Goal: Task Accomplishment & Management: Use online tool/utility

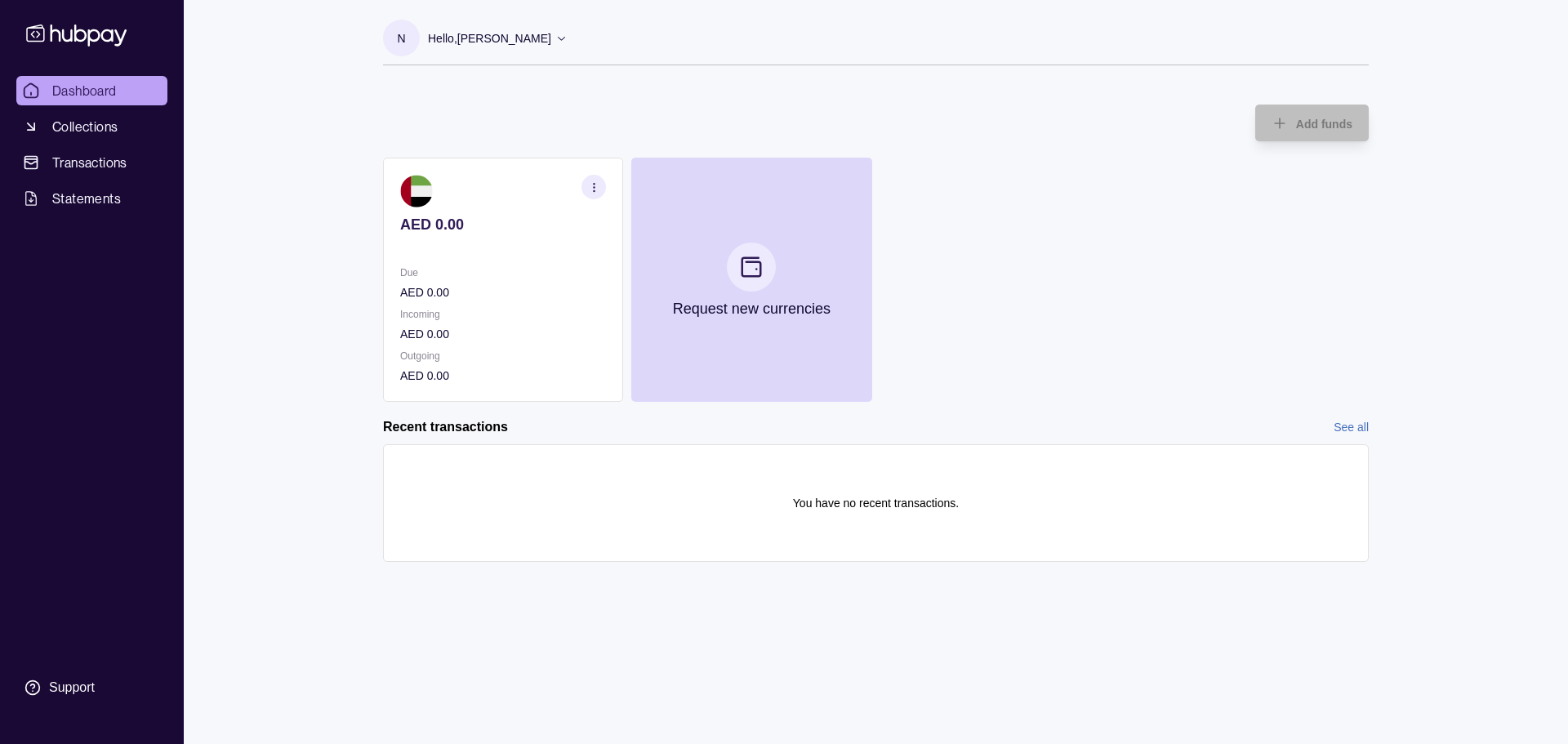
click at [516, 44] on p "Hello, [PERSON_NAME]" at bounding box center [489, 38] width 123 height 18
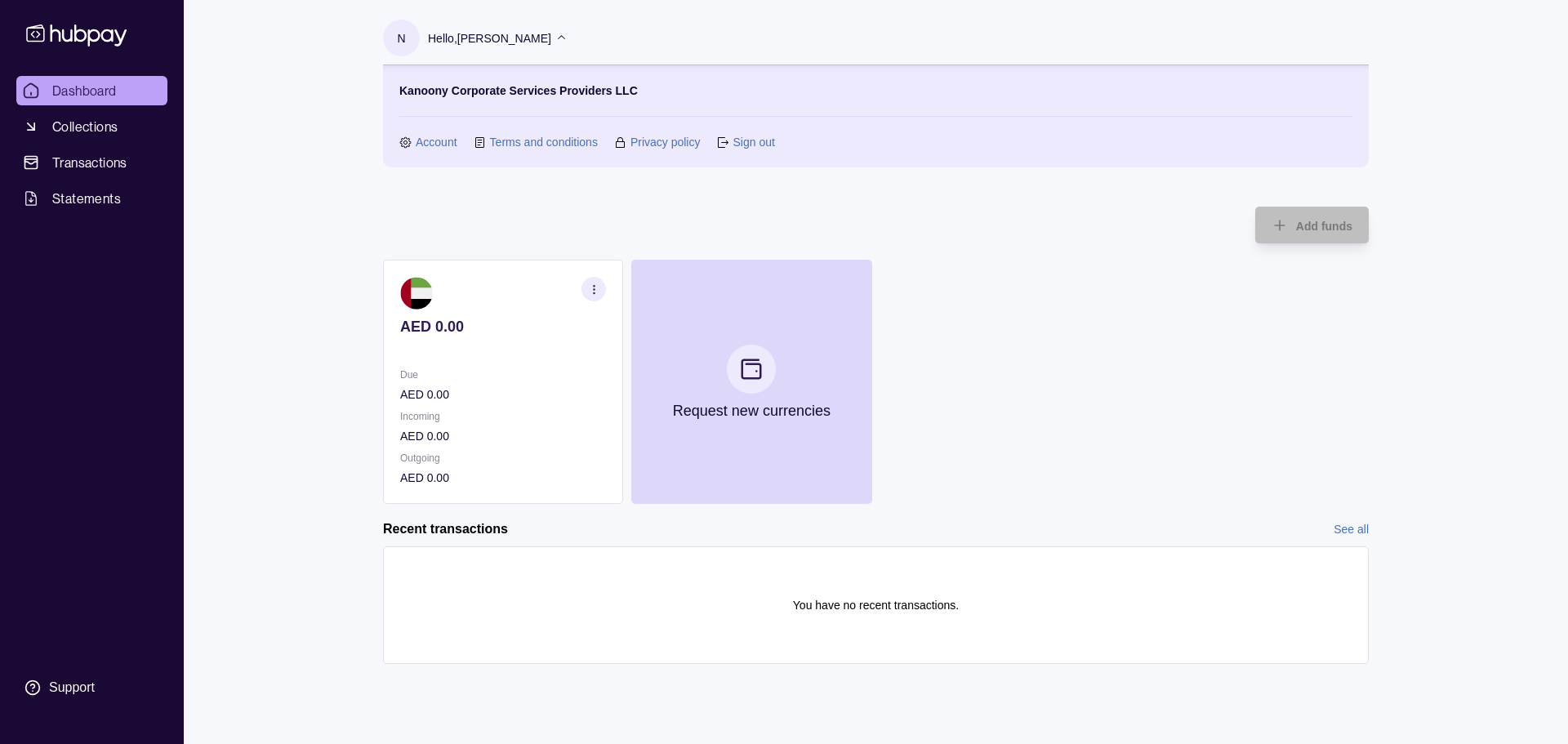
click at [514, 41] on p "Hello, [PERSON_NAME]" at bounding box center [489, 38] width 123 height 18
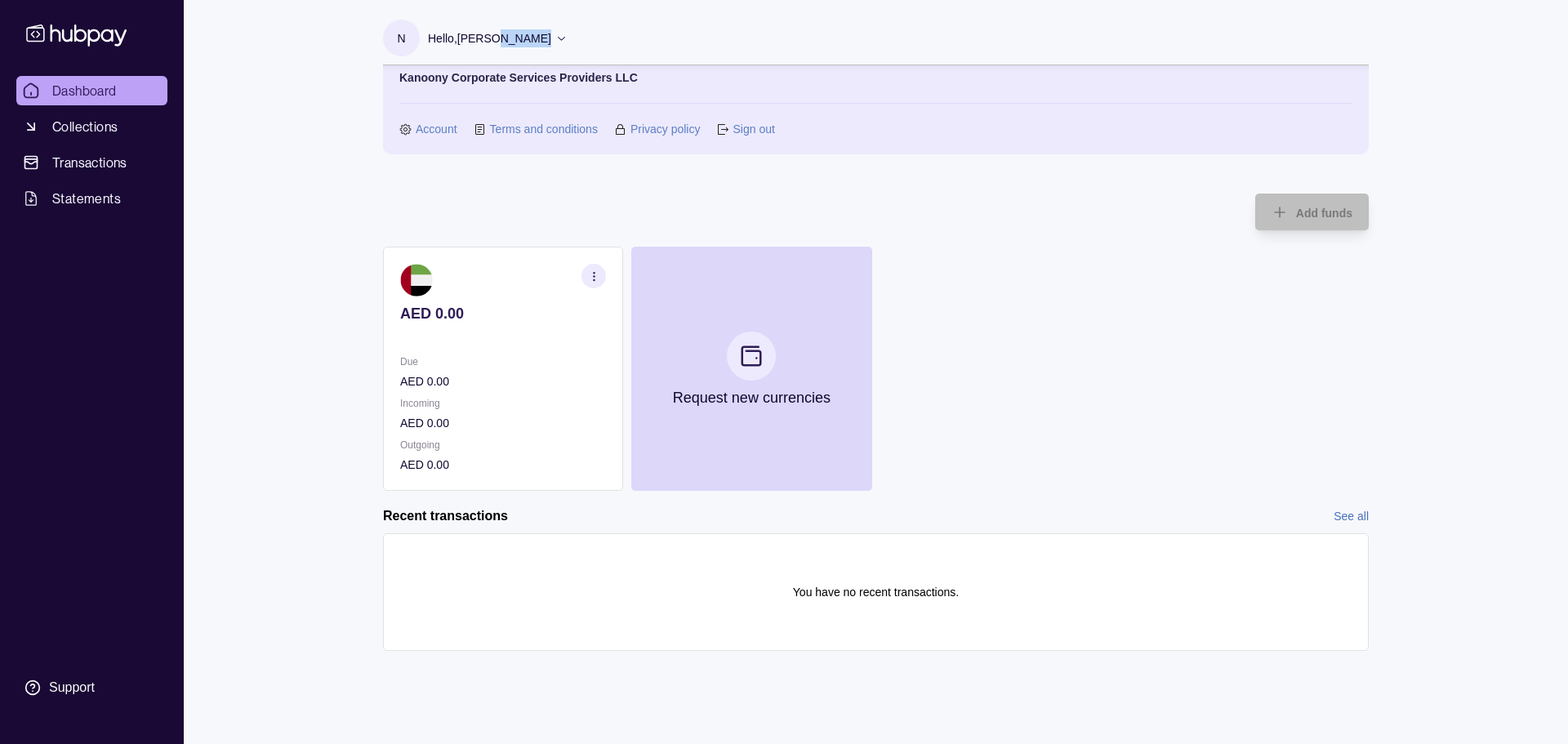
click at [514, 41] on p "Hello, [PERSON_NAME]" at bounding box center [489, 38] width 123 height 18
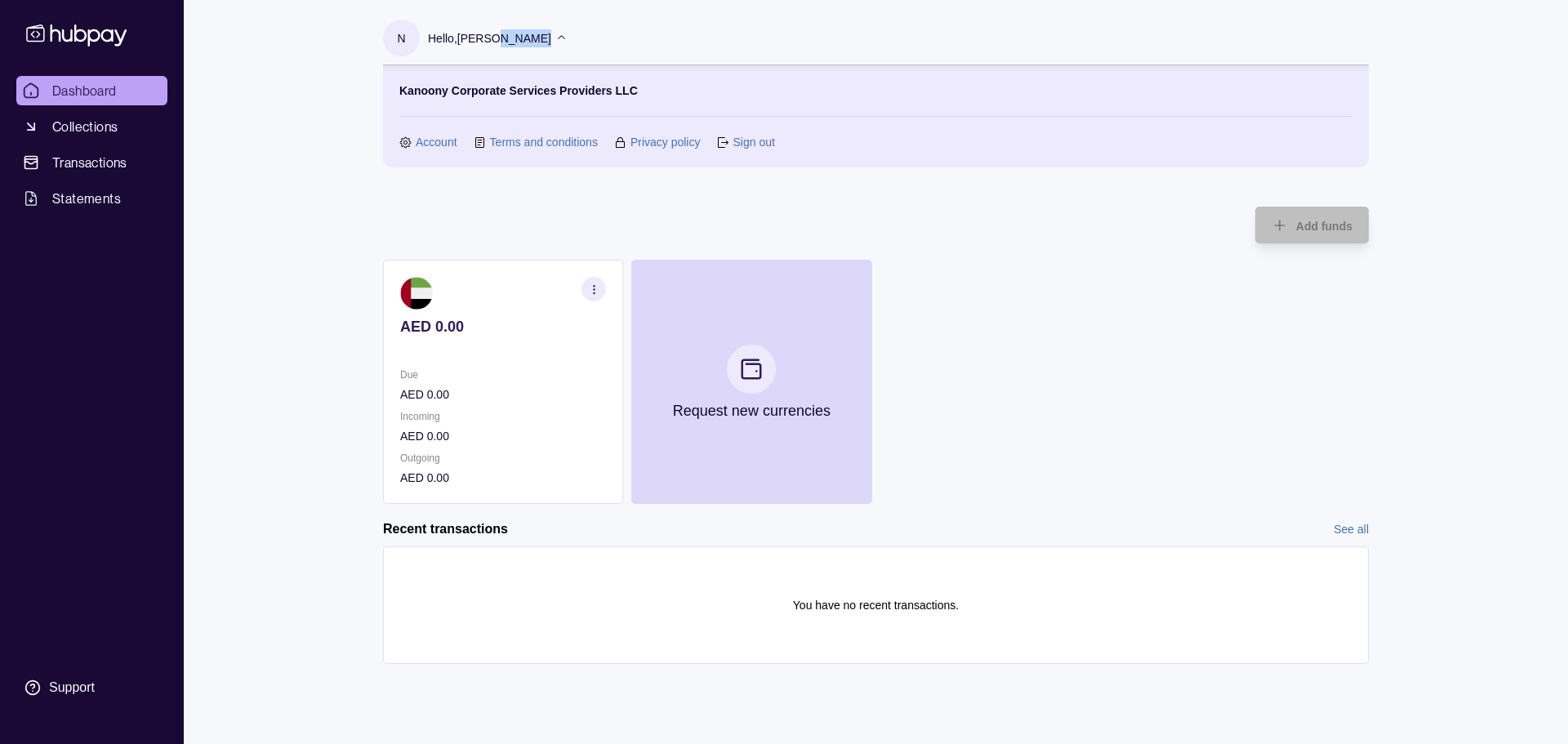
click at [548, 144] on link "Terms and conditions" at bounding box center [544, 142] width 108 height 18
click at [83, 124] on span "Collections" at bounding box center [85, 127] width 66 height 19
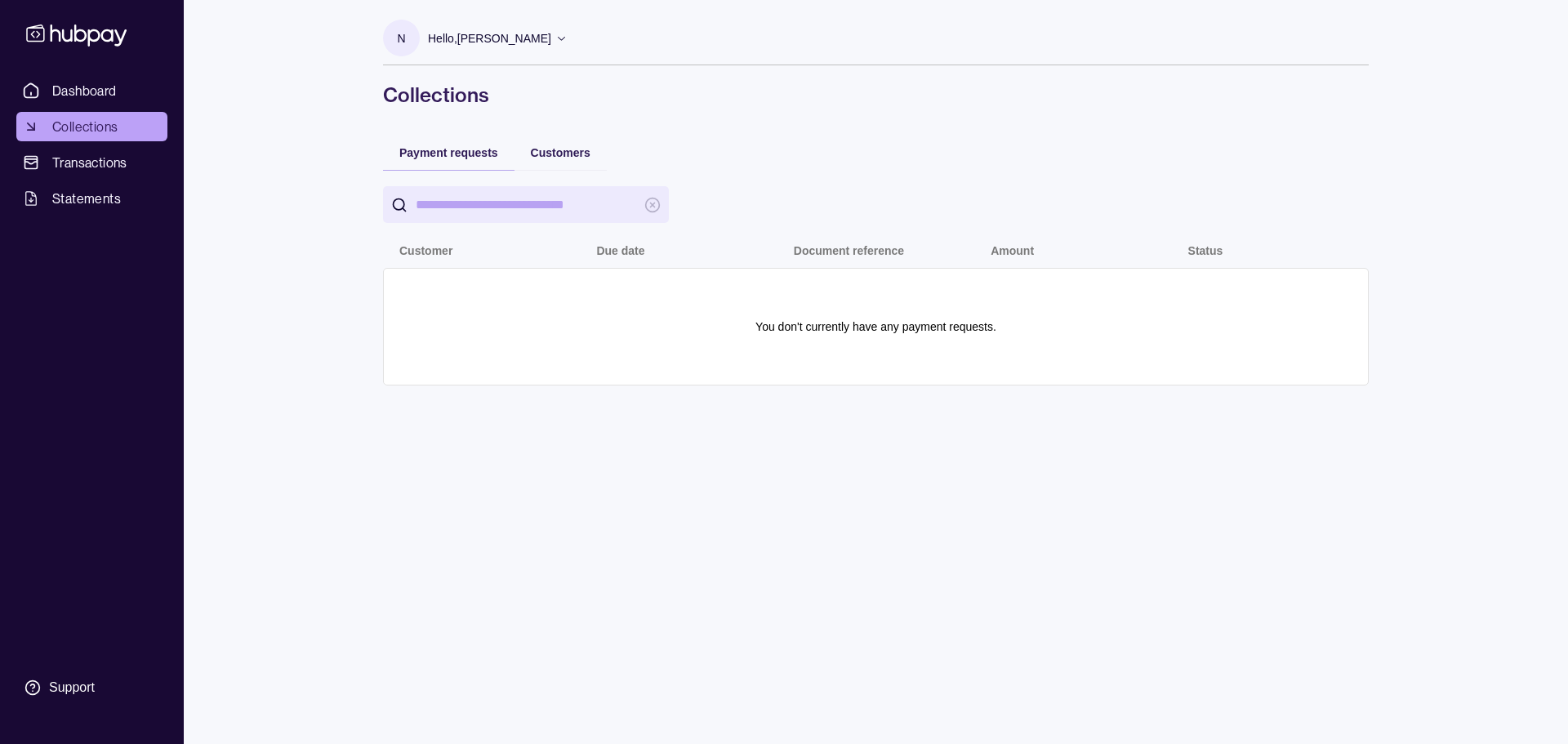
click at [85, 31] on icon at bounding box center [76, 34] width 108 height 31
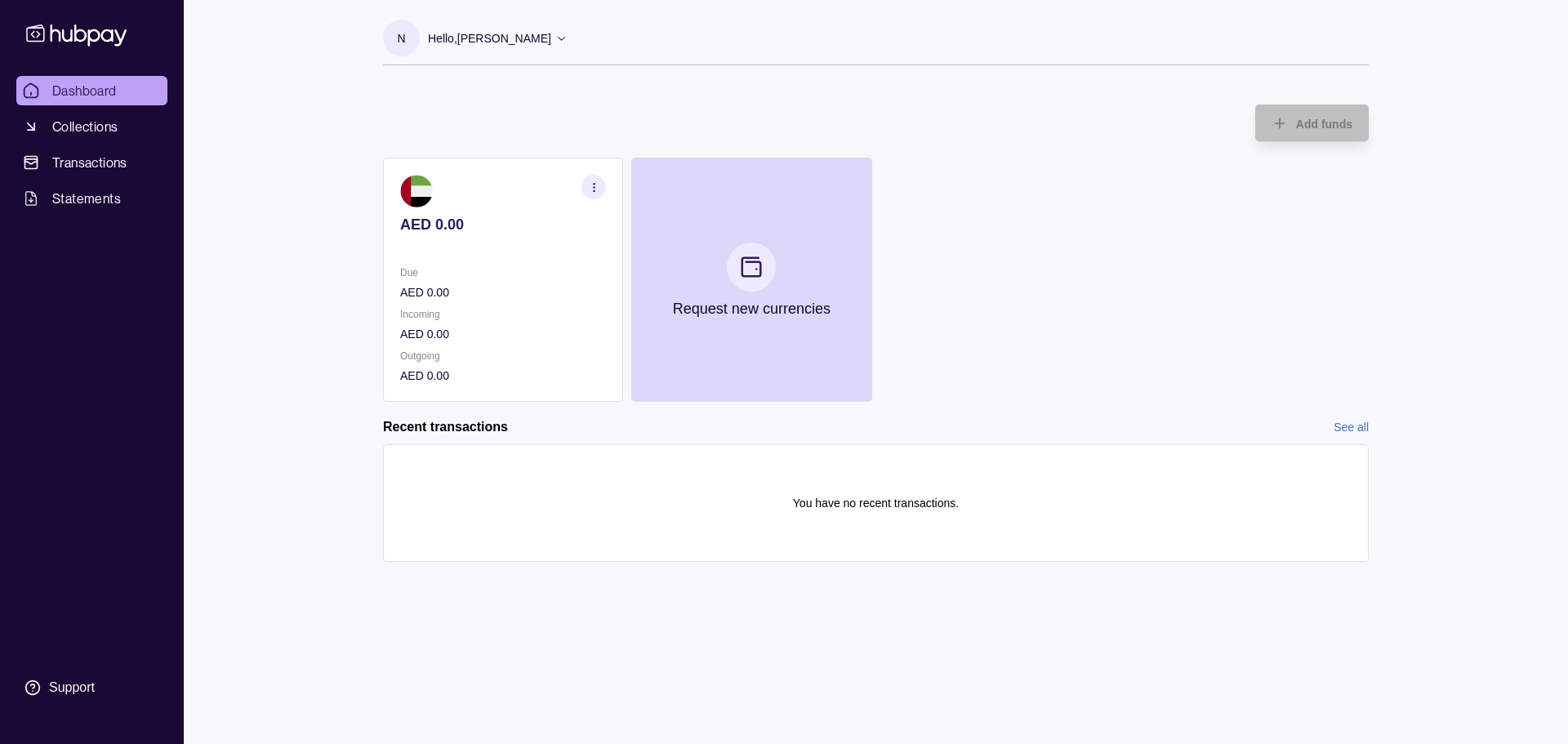
click at [753, 273] on icon at bounding box center [752, 268] width 24 height 24
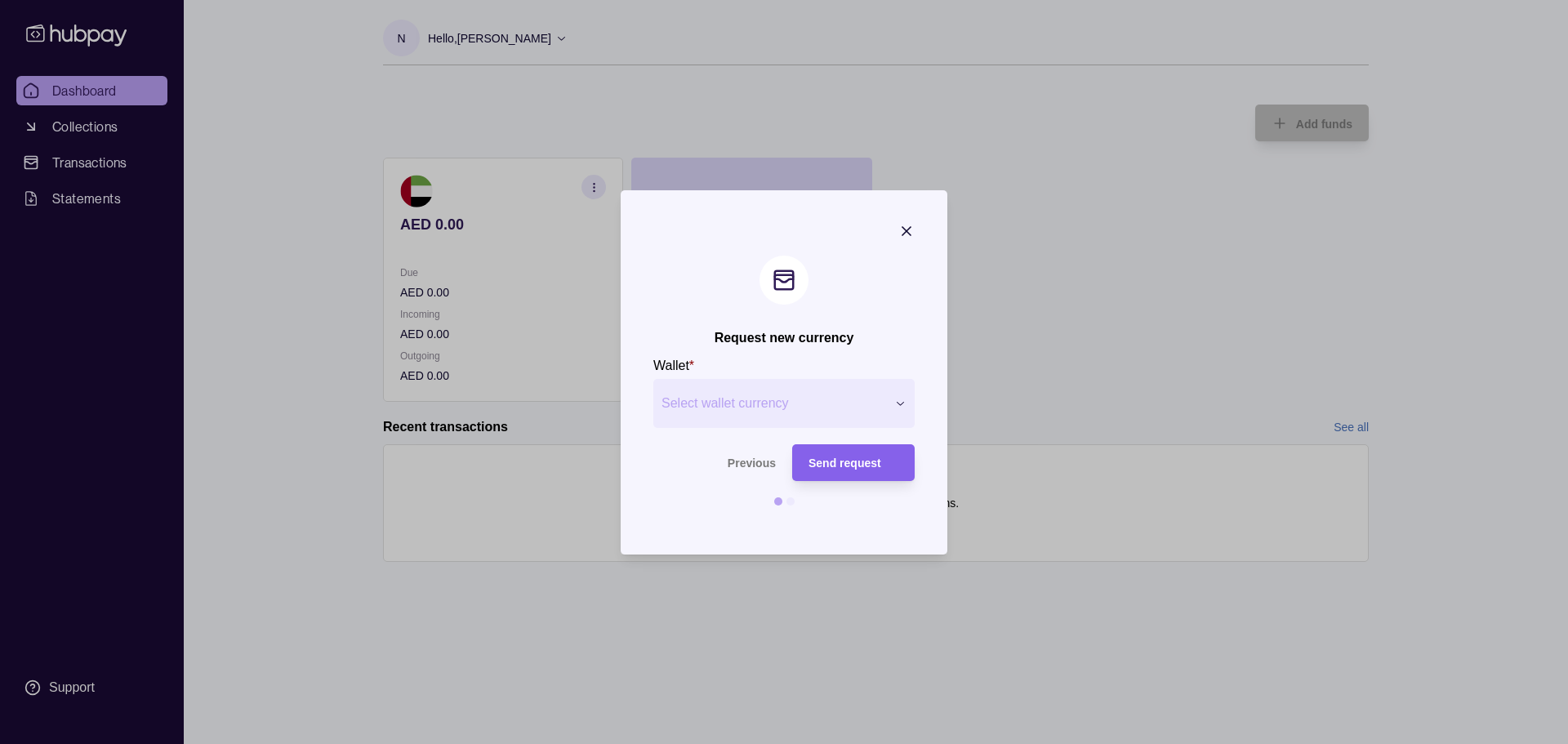
click at [760, 403] on span "Select wallet currency" at bounding box center [774, 403] width 225 height 19
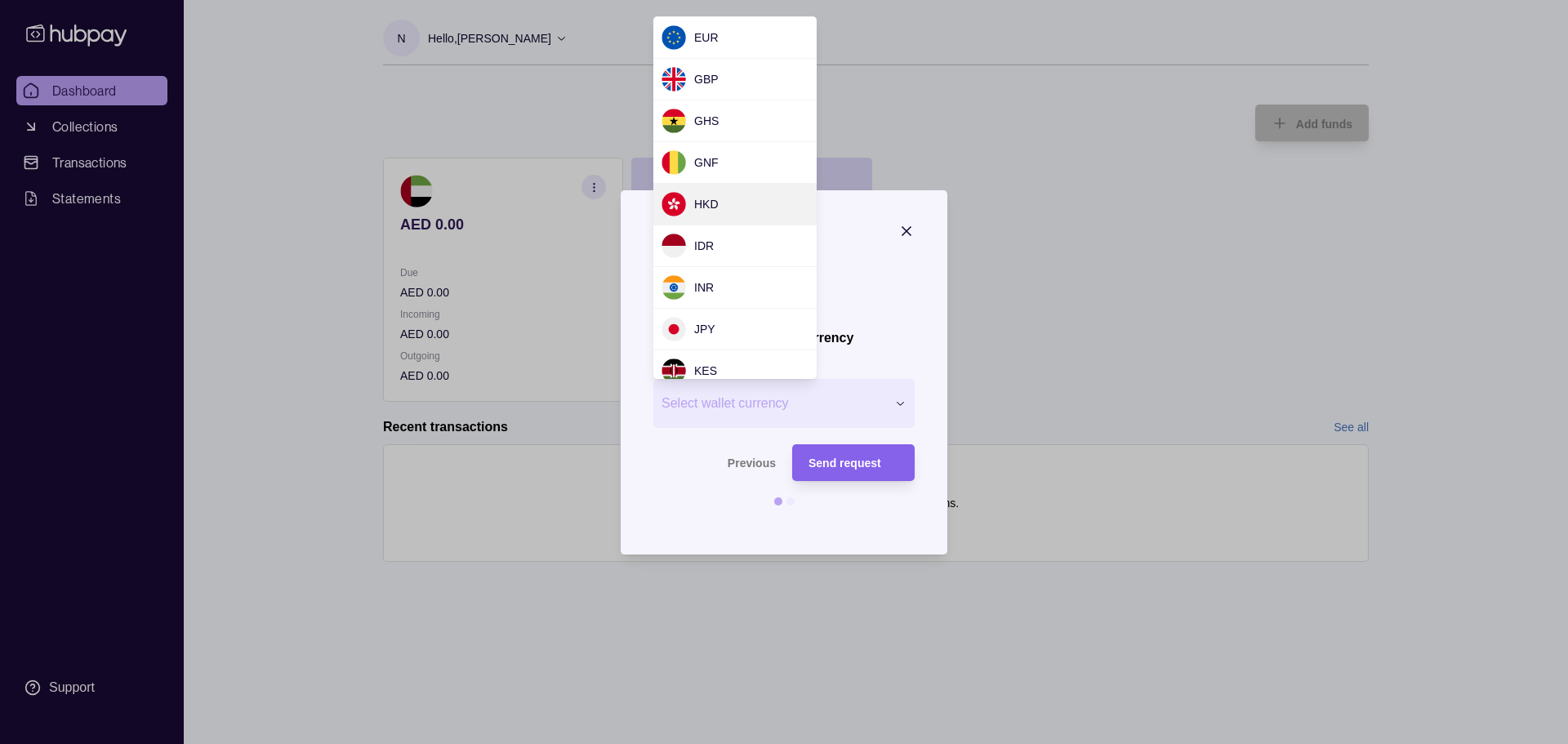
scroll to position [327, 0]
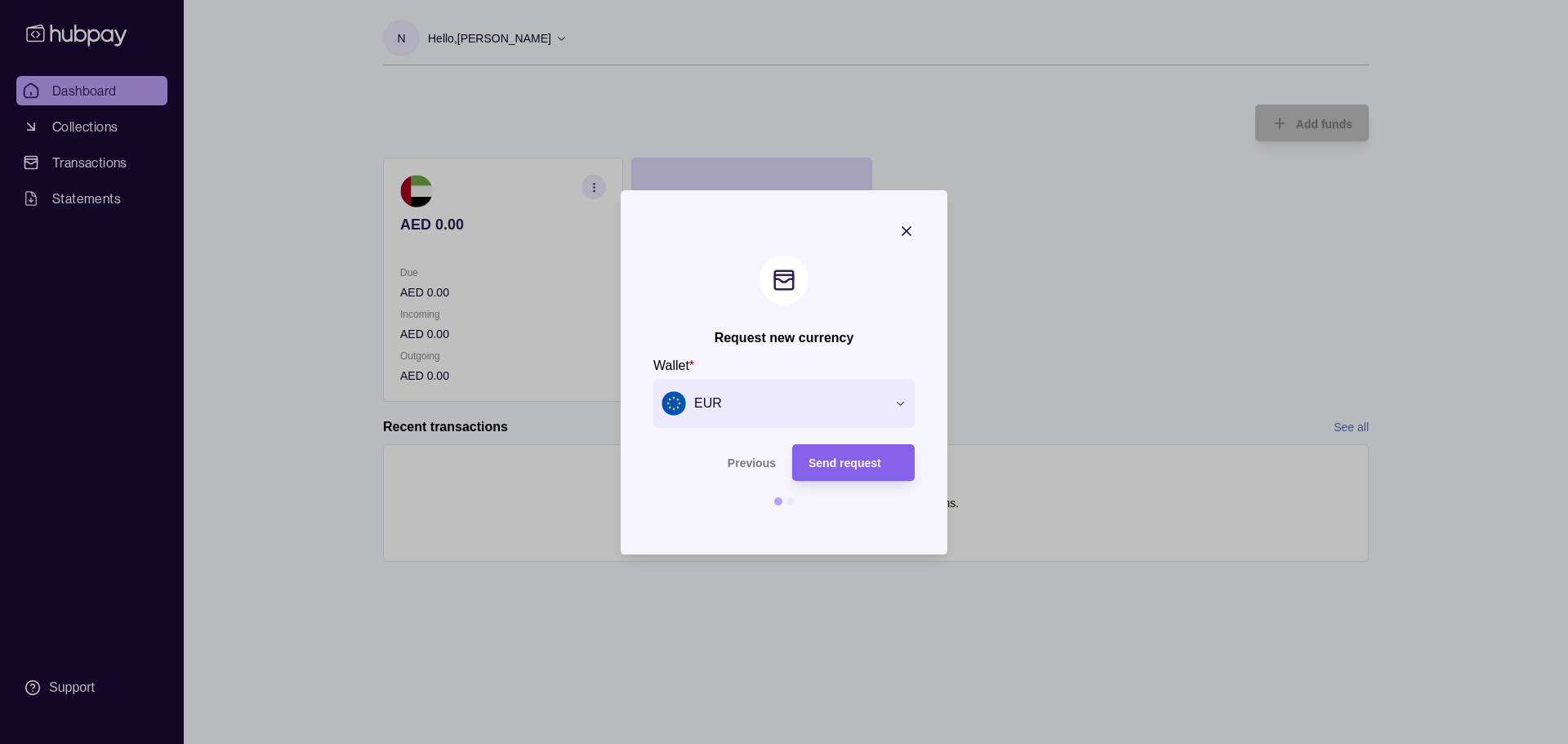
click at [866, 459] on span "Send request" at bounding box center [844, 462] width 73 height 13
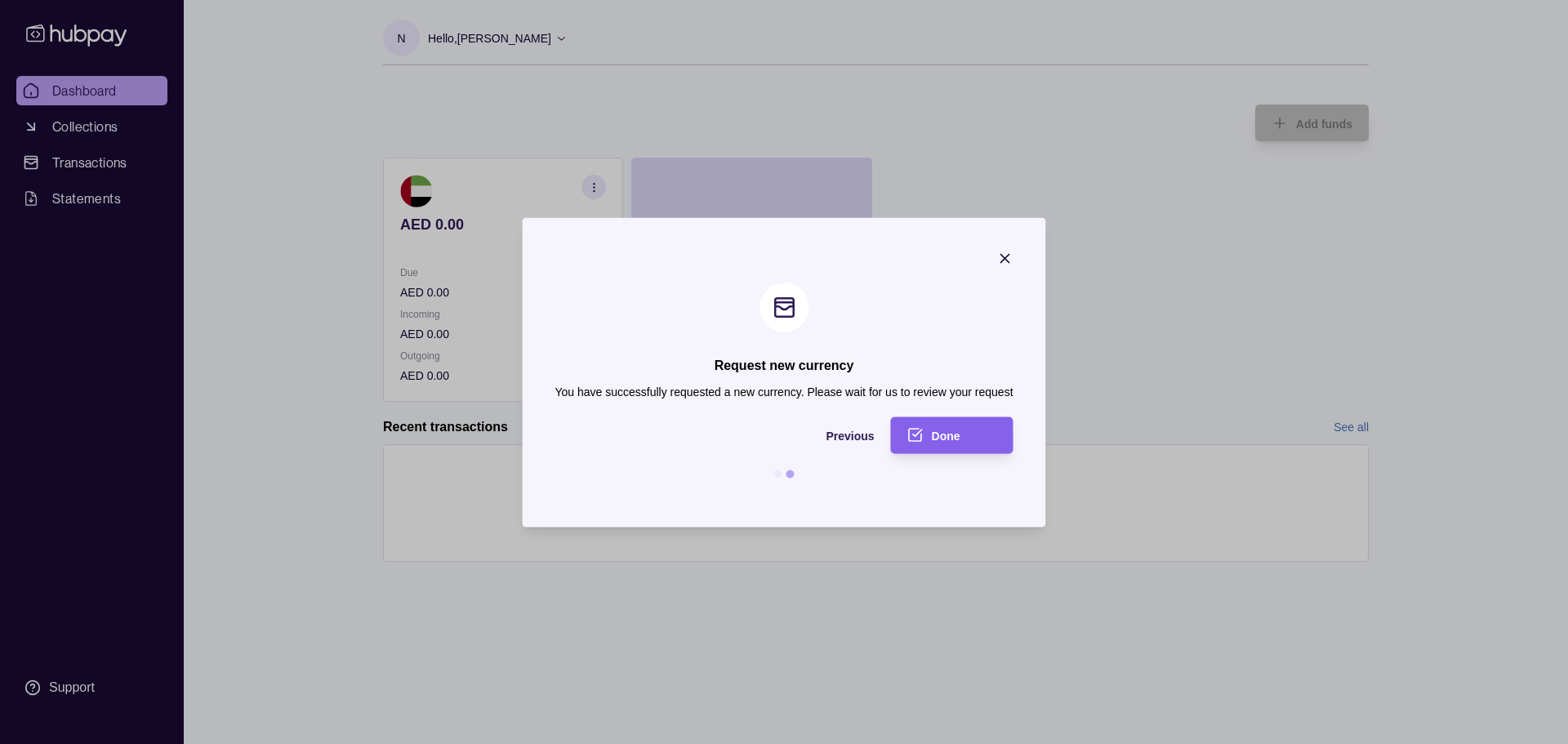
click at [936, 430] on span "Done" at bounding box center [946, 435] width 29 height 13
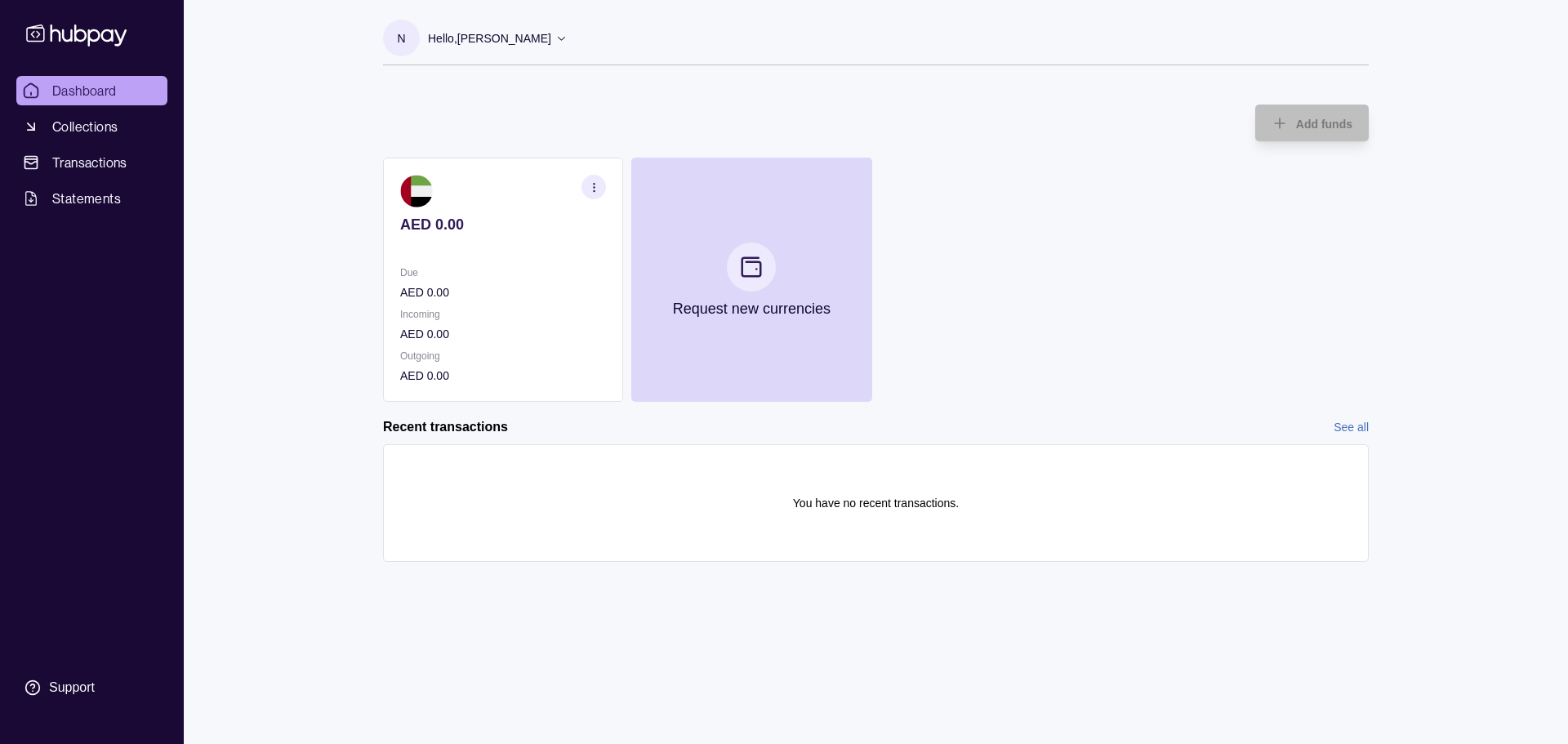
click at [753, 262] on icon at bounding box center [751, 266] width 18 height 18
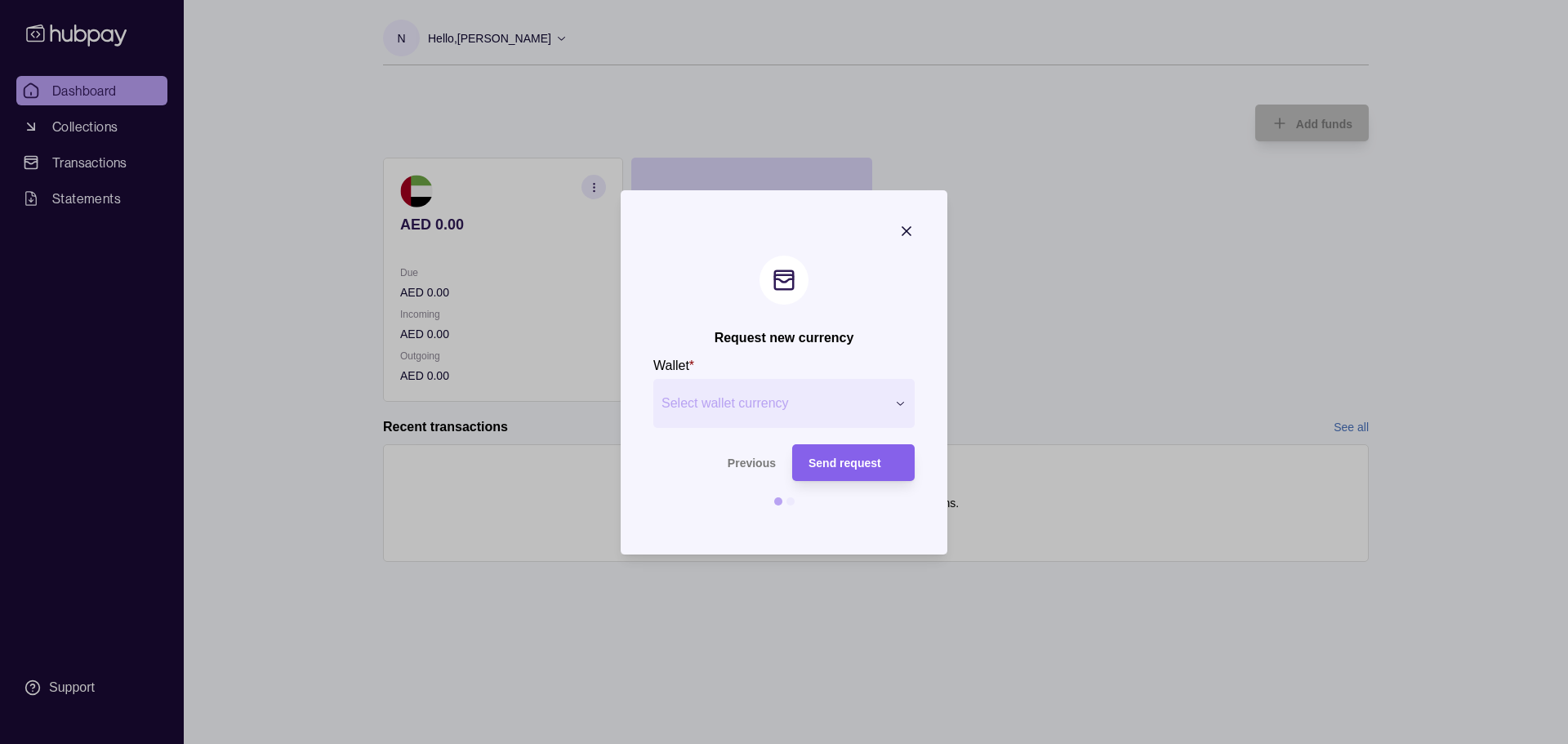
click at [744, 417] on button "Select wallet currency" at bounding box center [783, 404] width 261 height 49
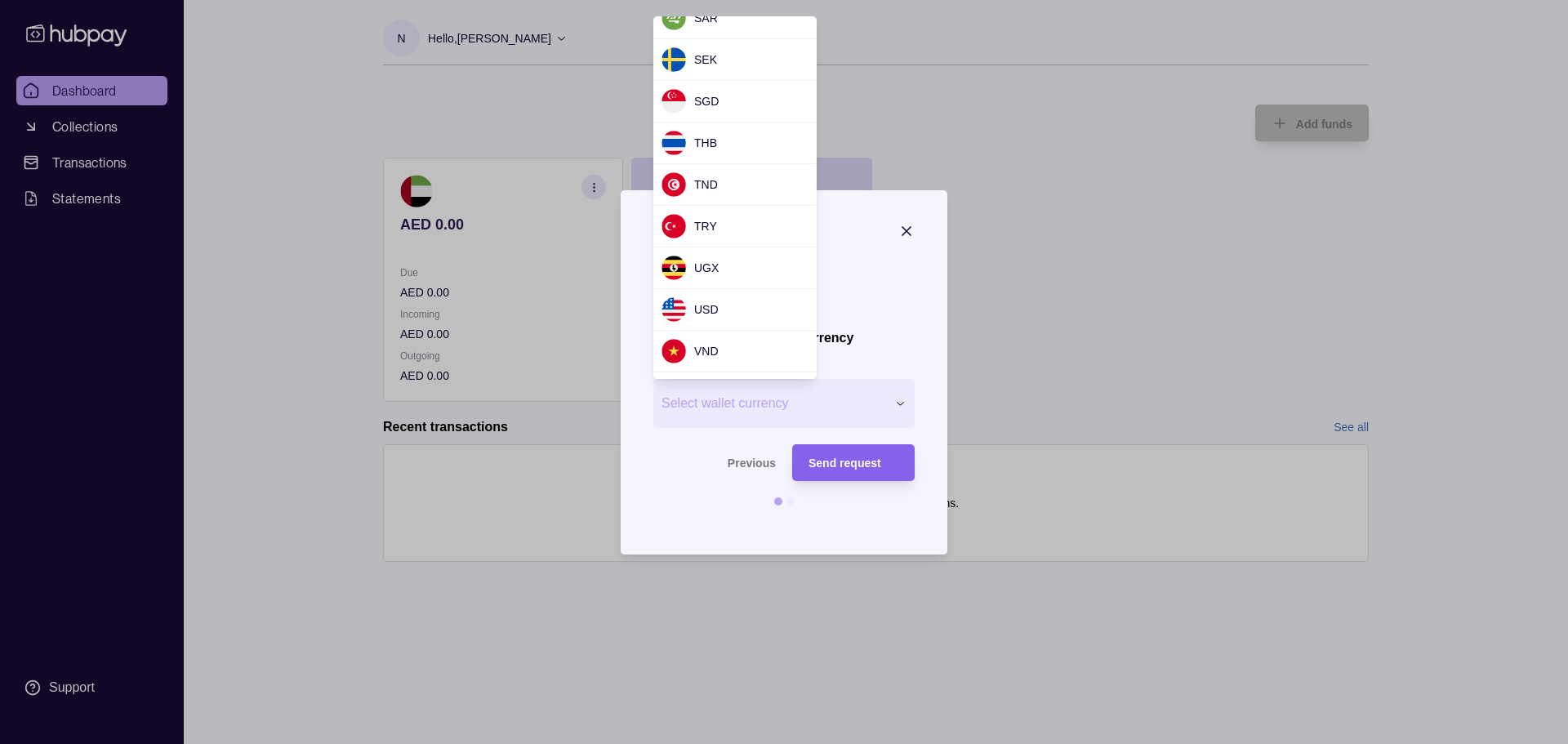
scroll to position [1349, 0]
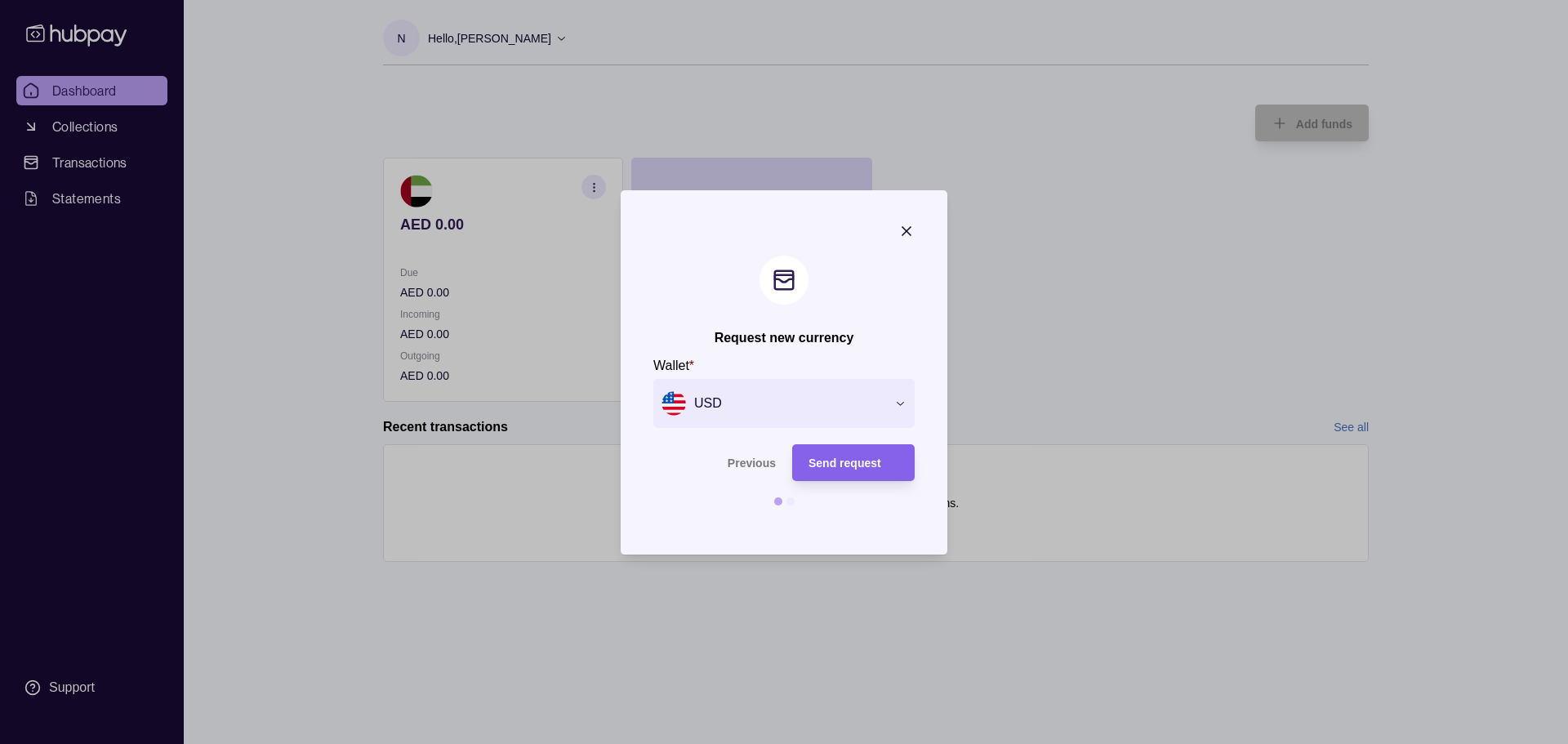
click at [860, 468] on span "Send request" at bounding box center [844, 462] width 73 height 13
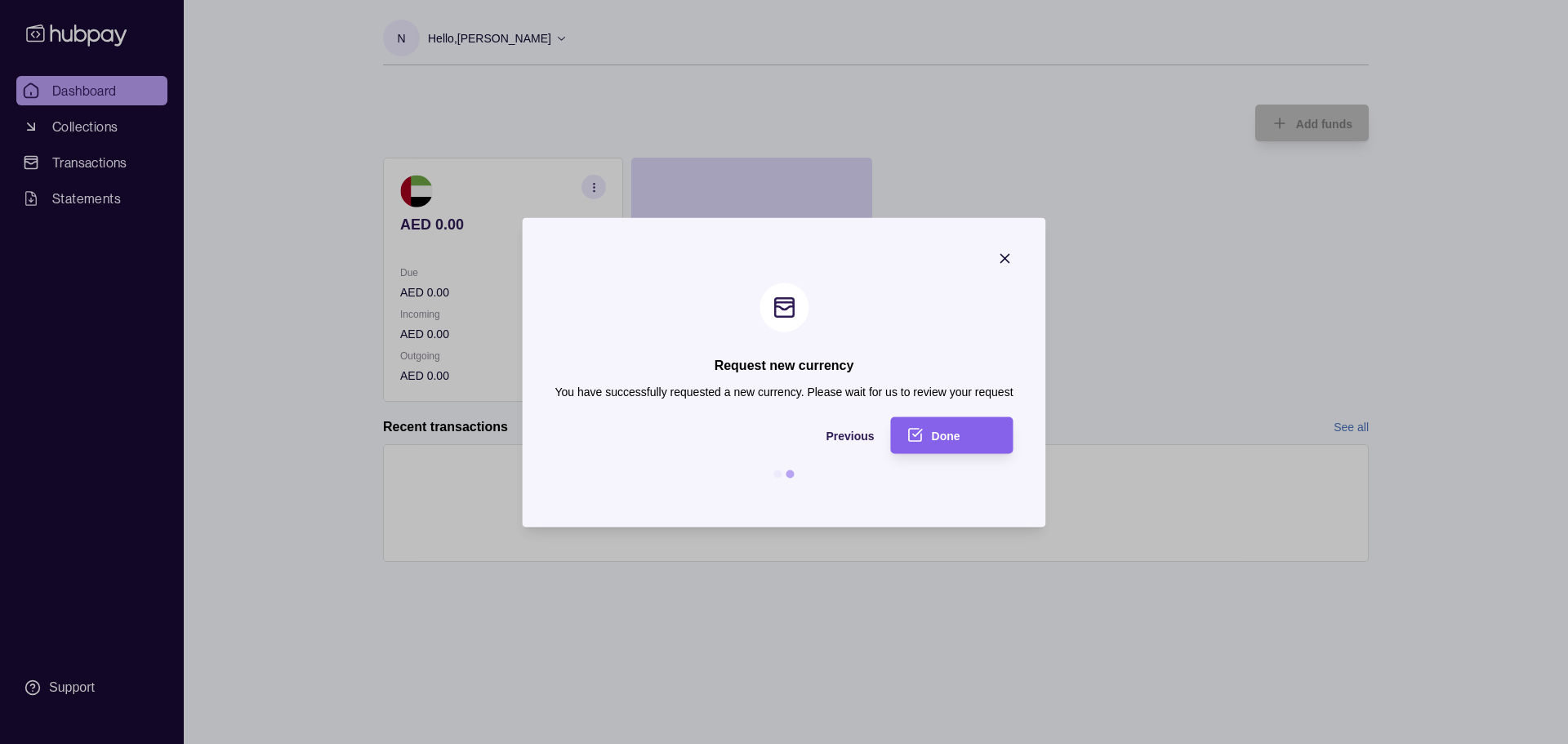
click at [964, 435] on div "Done" at bounding box center [964, 435] width 66 height 19
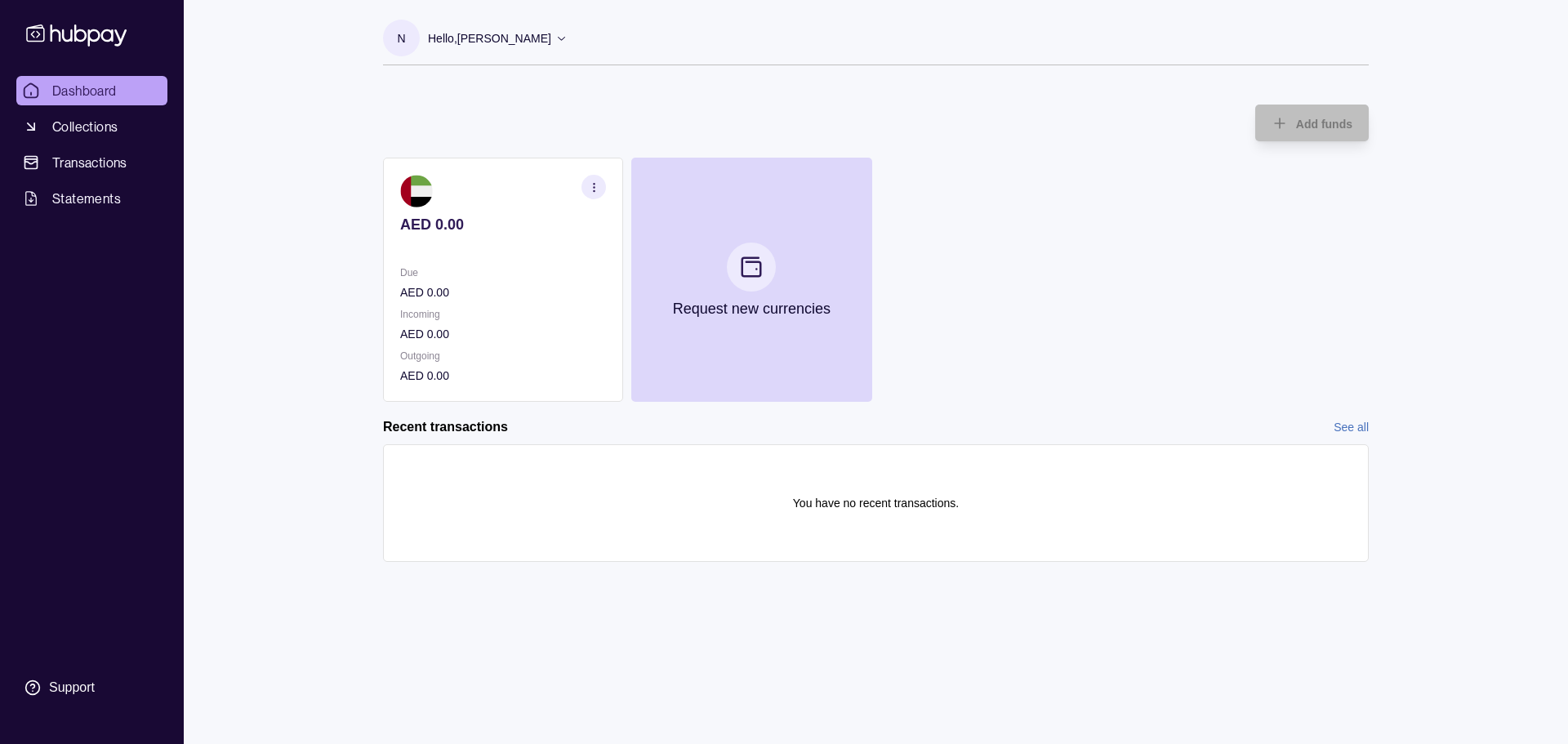
click at [600, 190] on section "button" at bounding box center [593, 187] width 24 height 24
click at [485, 269] on link "Download account details" at bounding box center [494, 268] width 130 height 18
click at [599, 182] on icon "button" at bounding box center [594, 187] width 12 height 12
click at [502, 227] on link "View account details" at bounding box center [481, 227] width 104 height 18
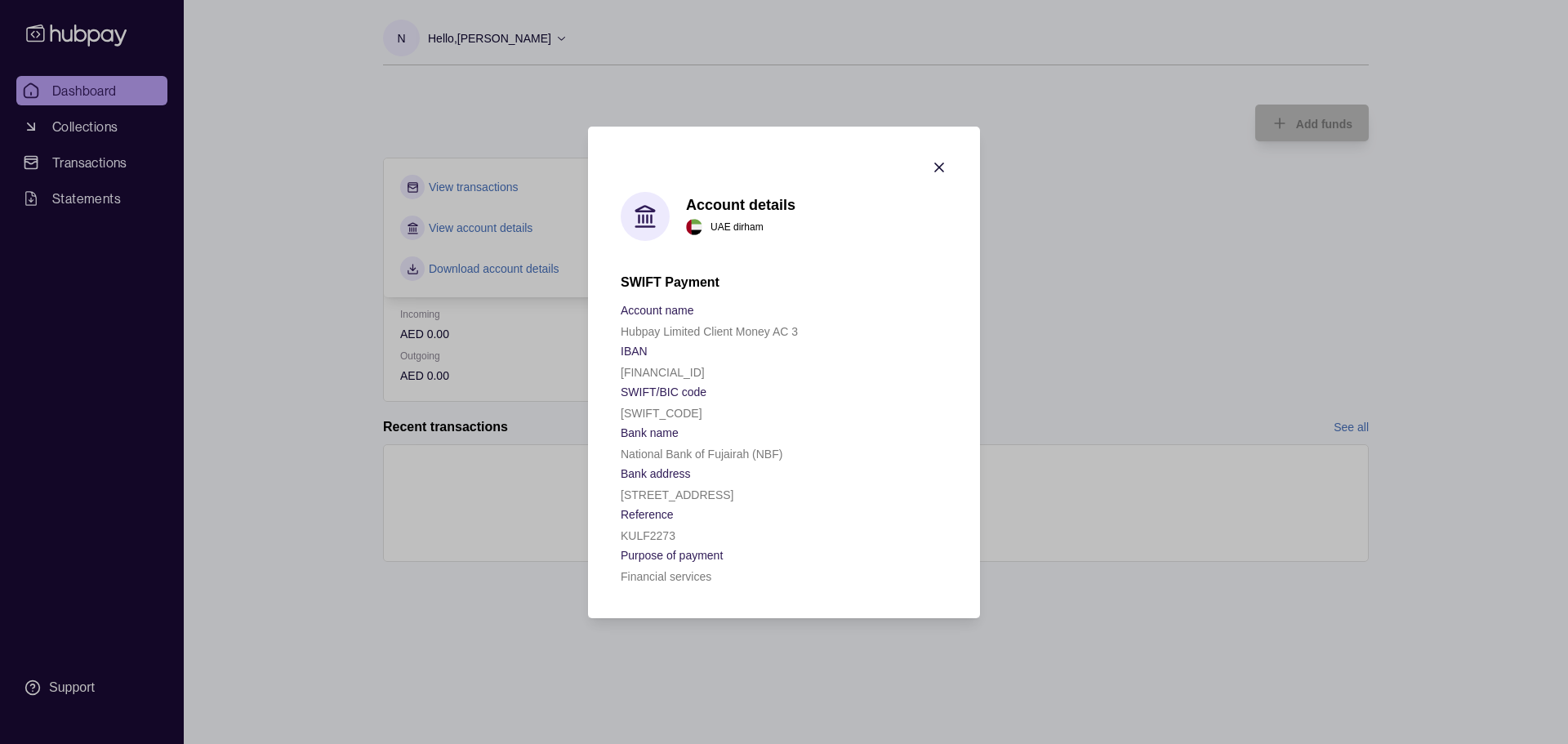
click at [945, 166] on icon "button" at bounding box center [939, 167] width 17 height 17
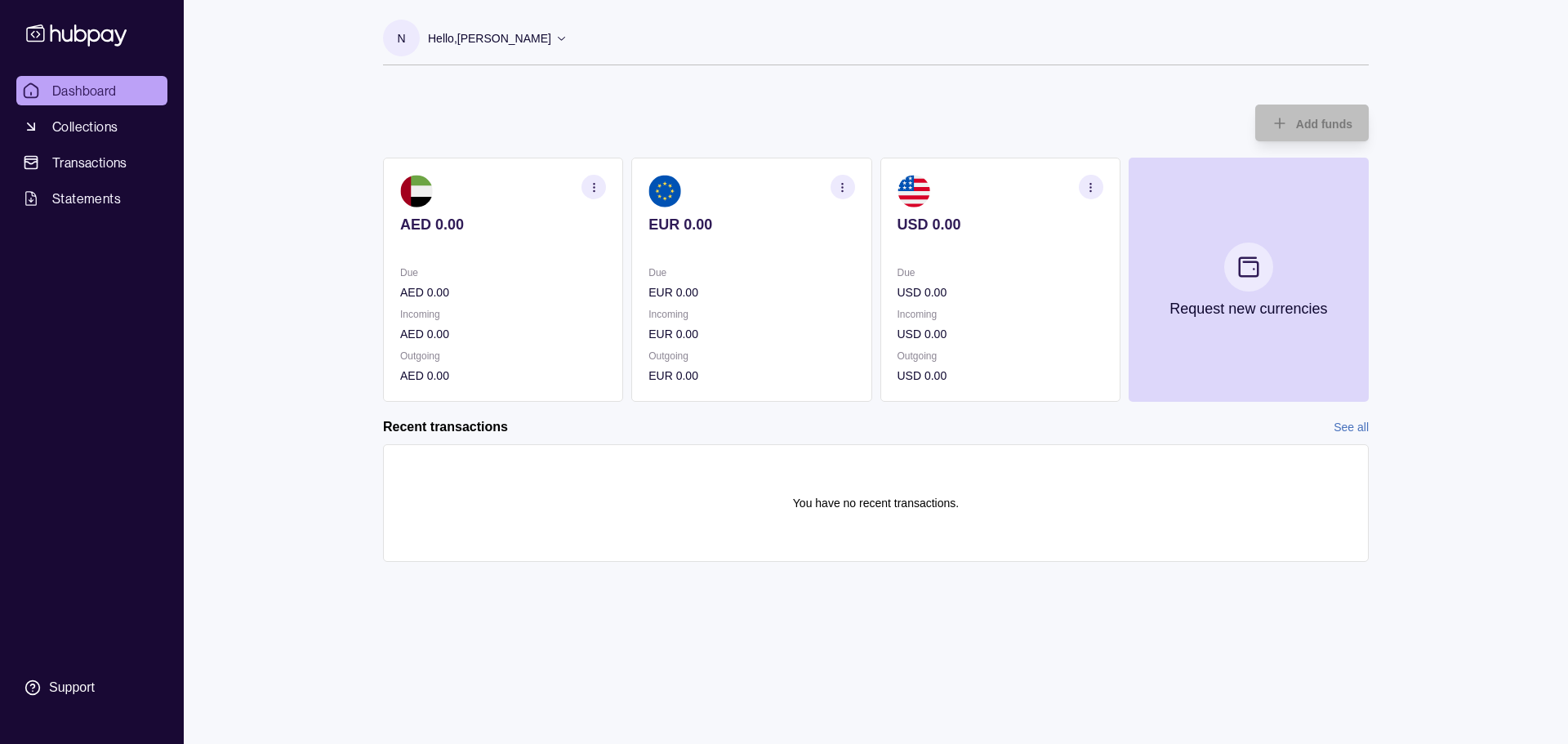
click at [1085, 192] on section "button" at bounding box center [1091, 187] width 24 height 24
click at [951, 230] on link "View account details" at bounding box center [978, 227] width 104 height 18
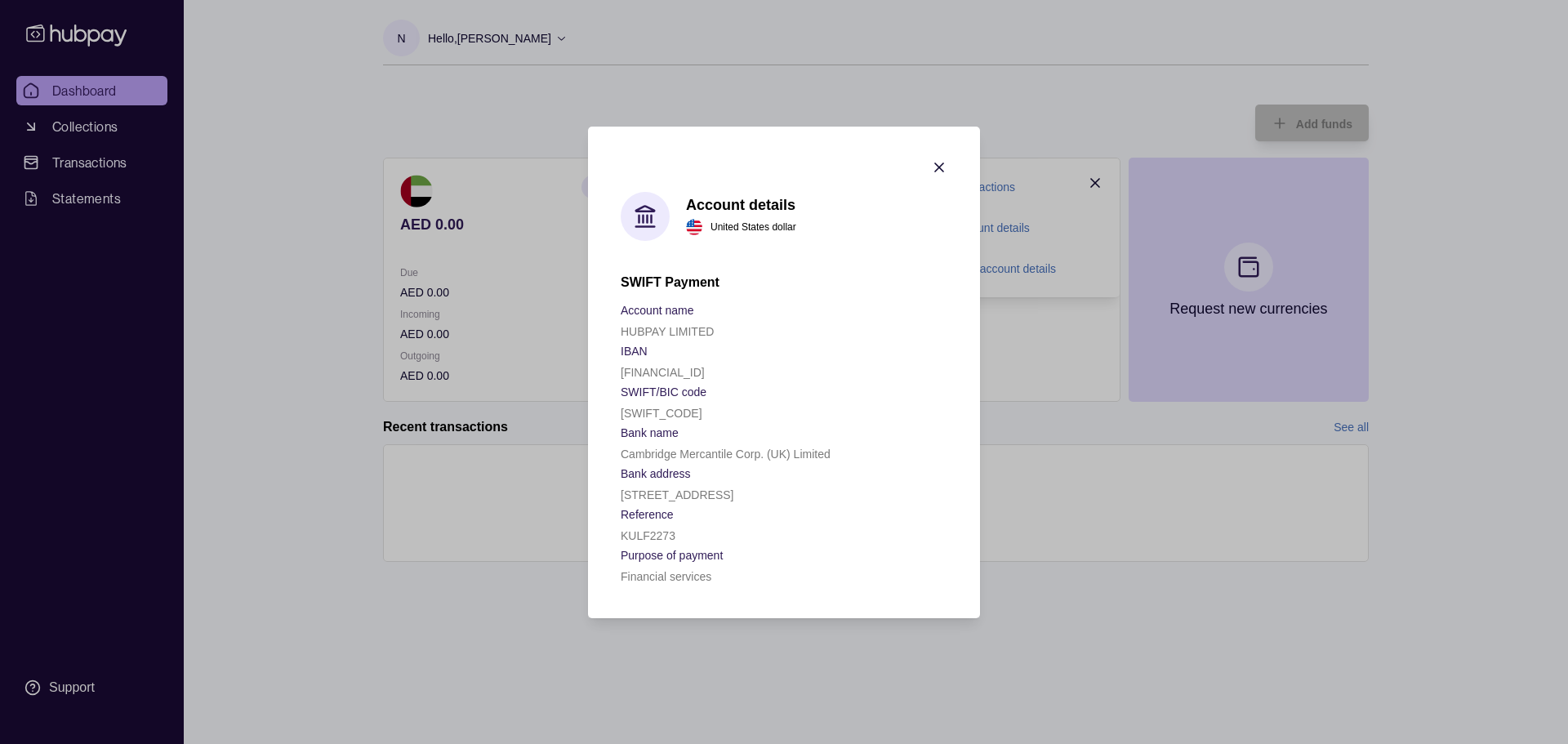
click at [940, 159] on icon "button" at bounding box center [939, 167] width 17 height 17
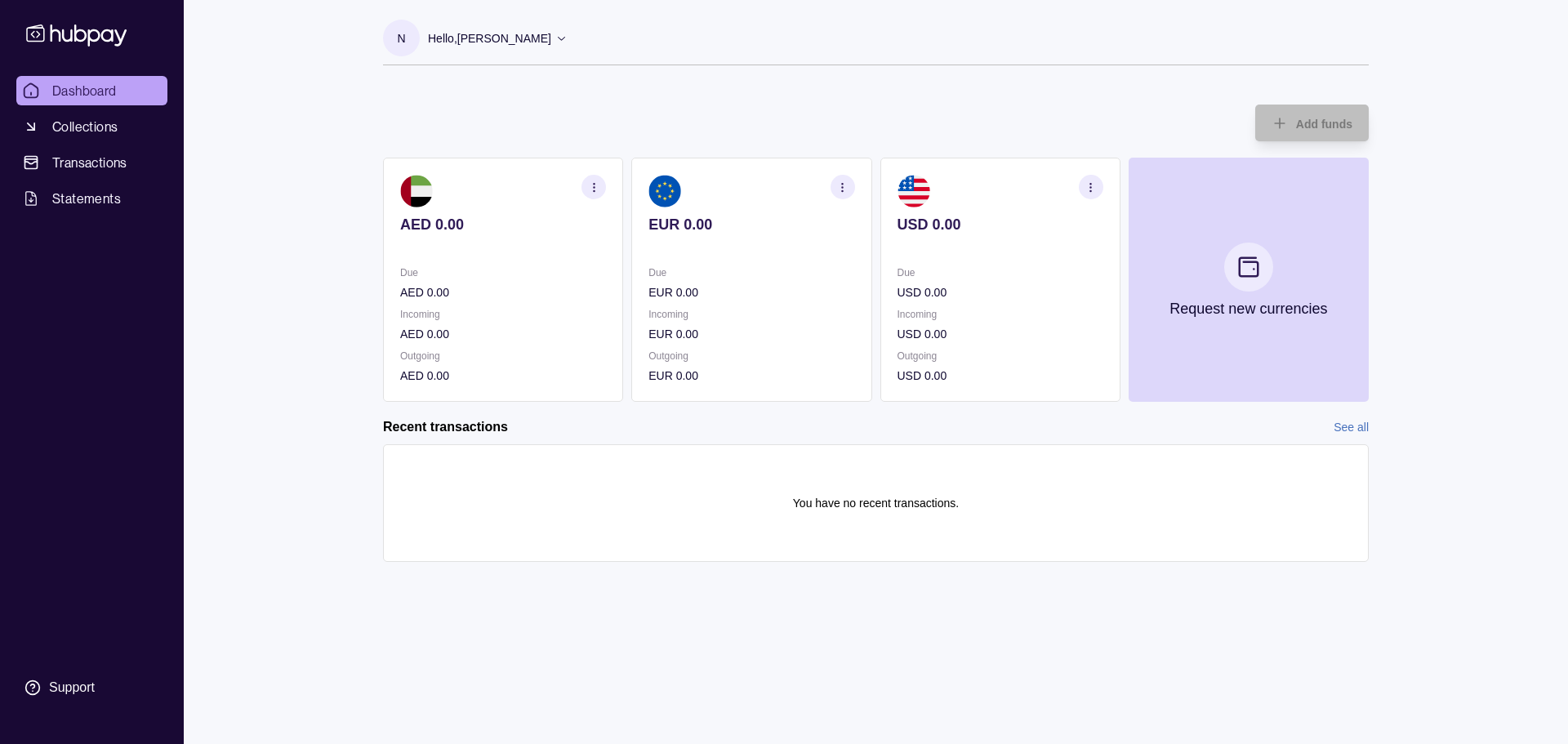
click at [590, 191] on icon "button" at bounding box center [594, 187] width 12 height 12
click at [482, 225] on link "View account details" at bounding box center [481, 227] width 104 height 18
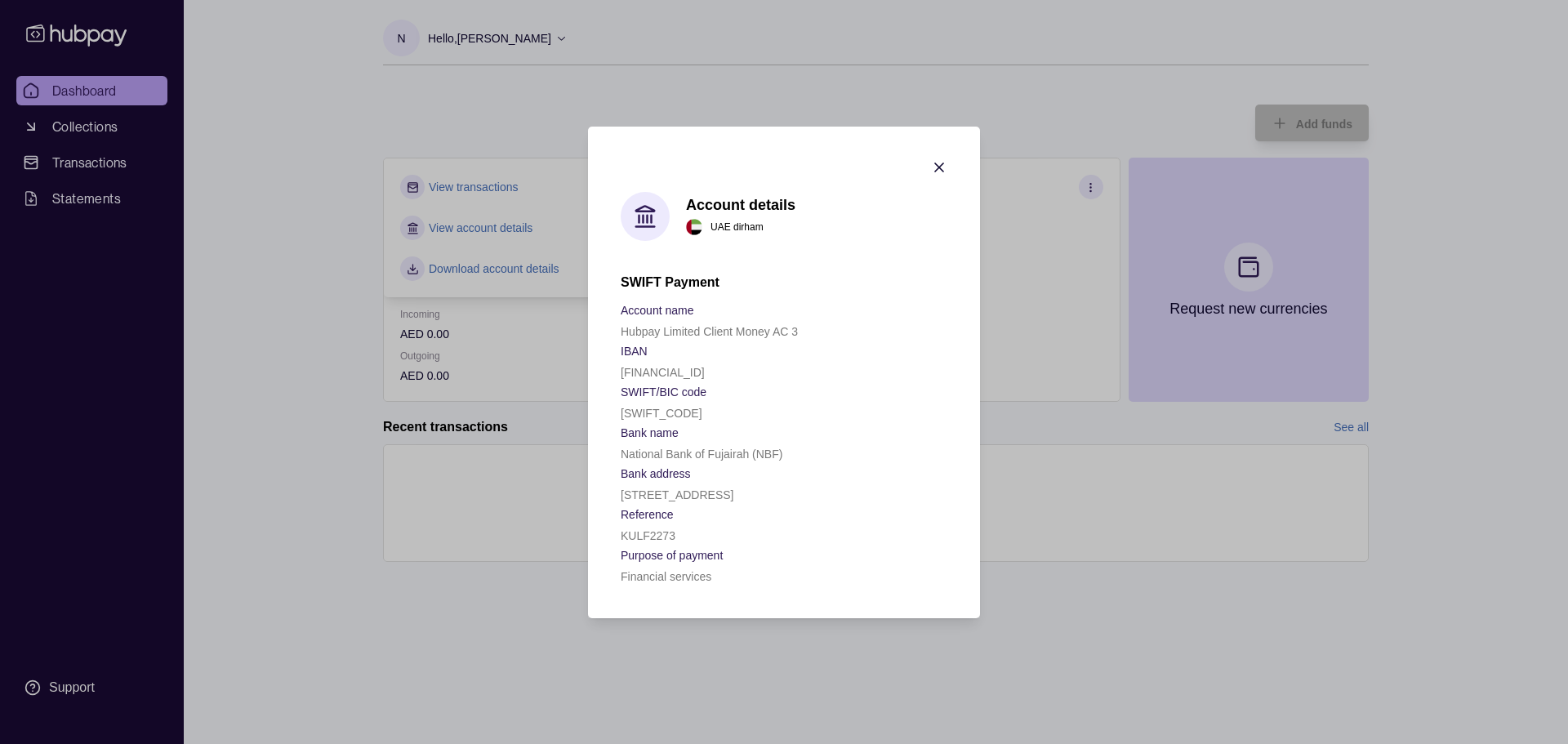
click at [943, 164] on icon "button" at bounding box center [939, 167] width 17 height 17
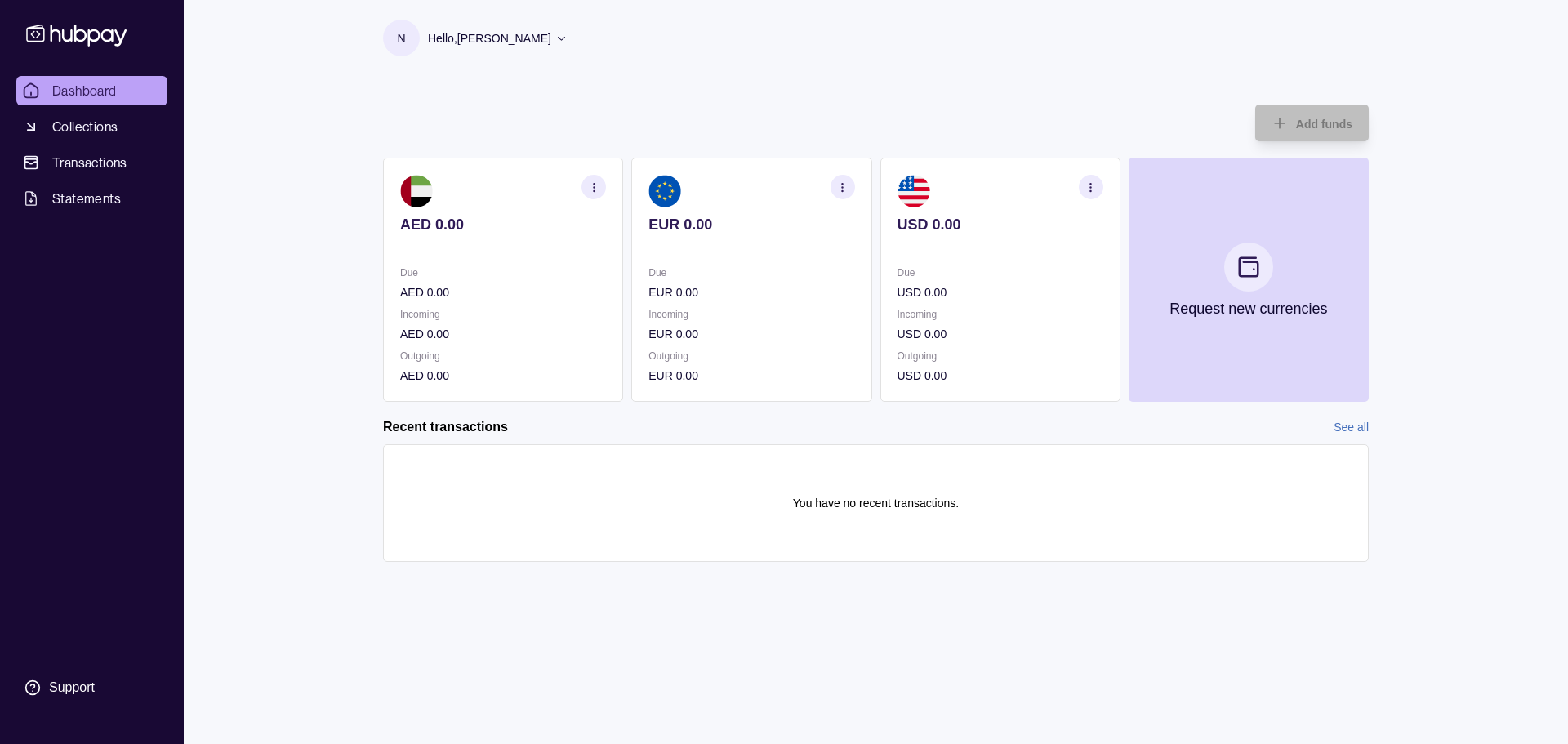
click at [1257, 263] on icon at bounding box center [1249, 268] width 24 height 24
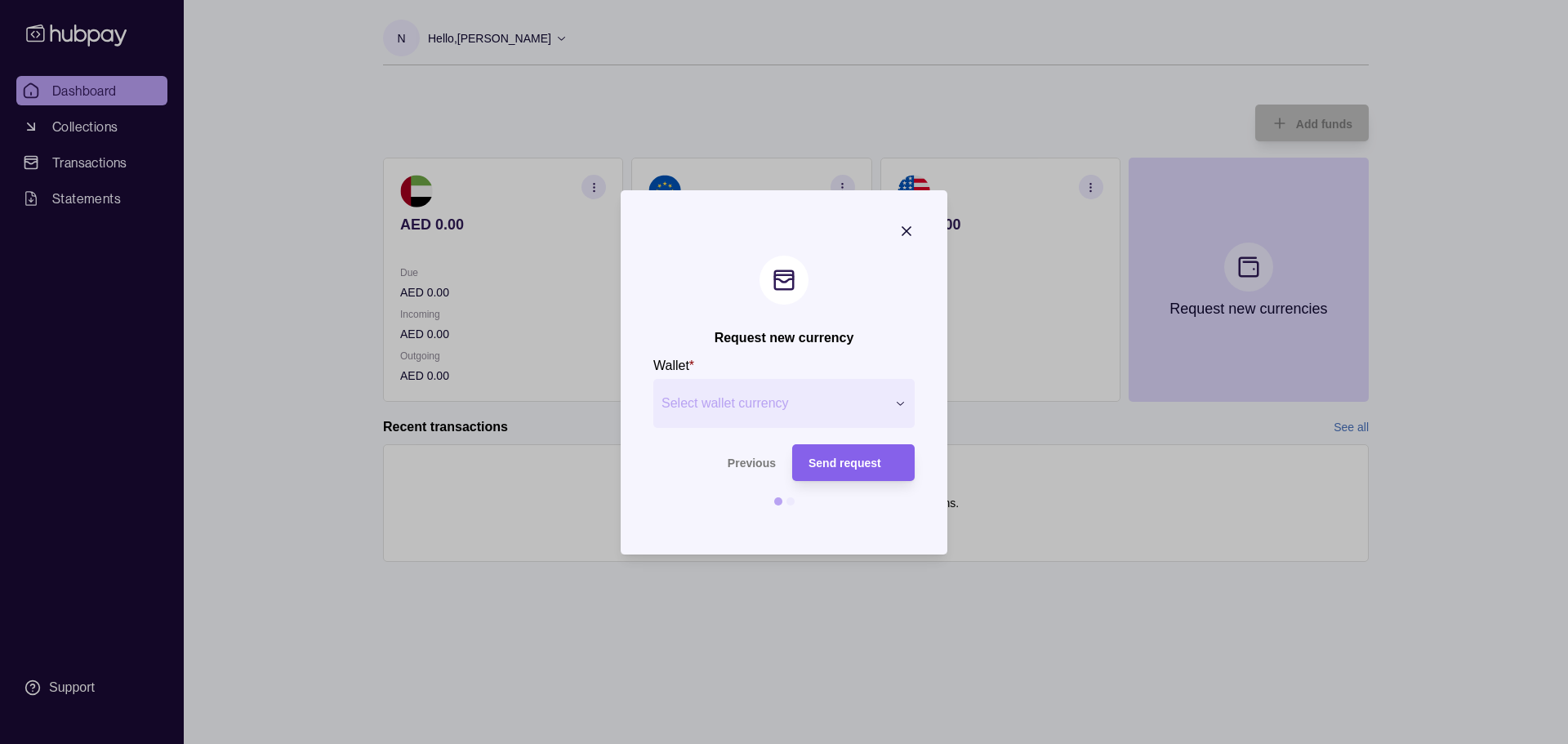
click at [742, 392] on button "Select wallet currency" at bounding box center [783, 404] width 261 height 49
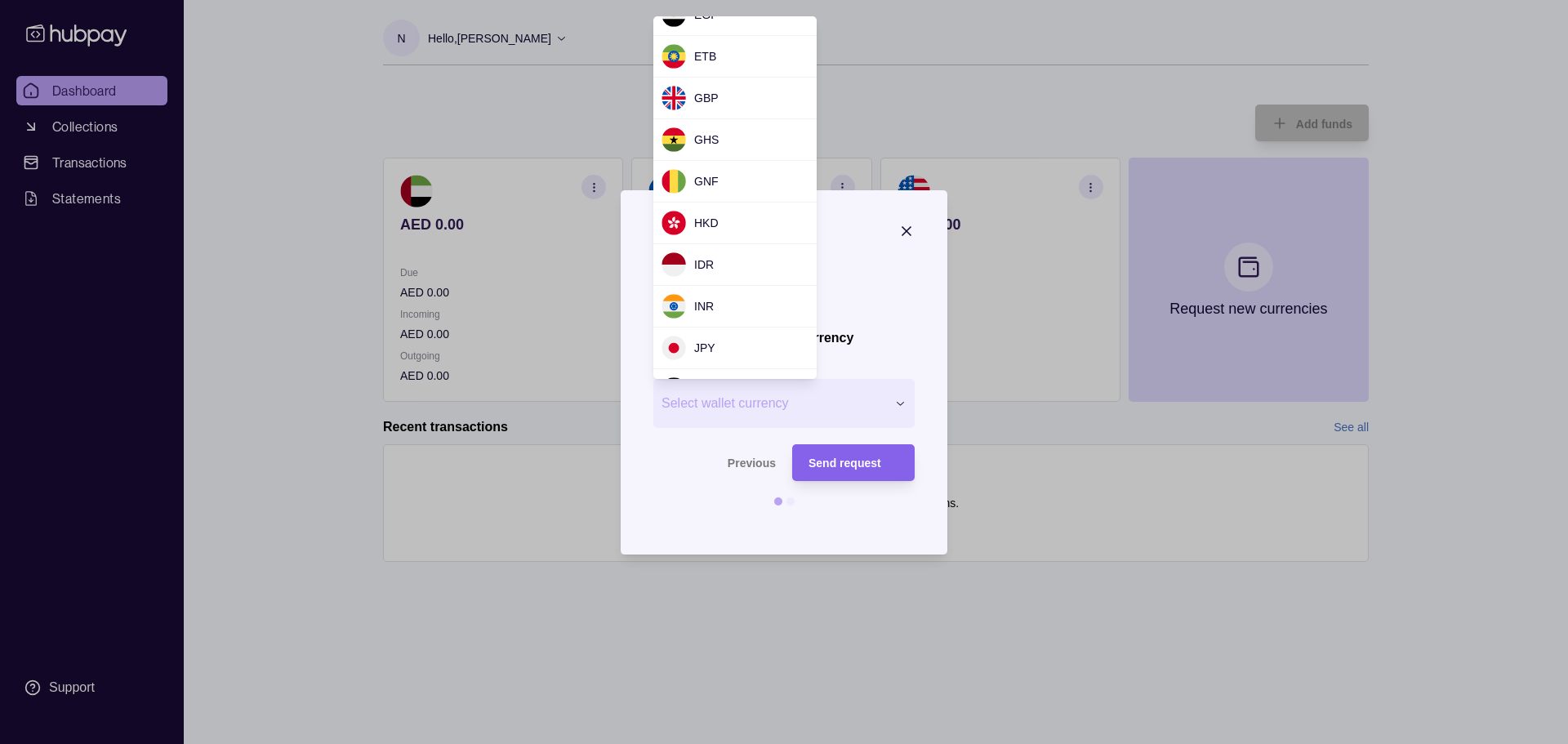
scroll to position [285, 0]
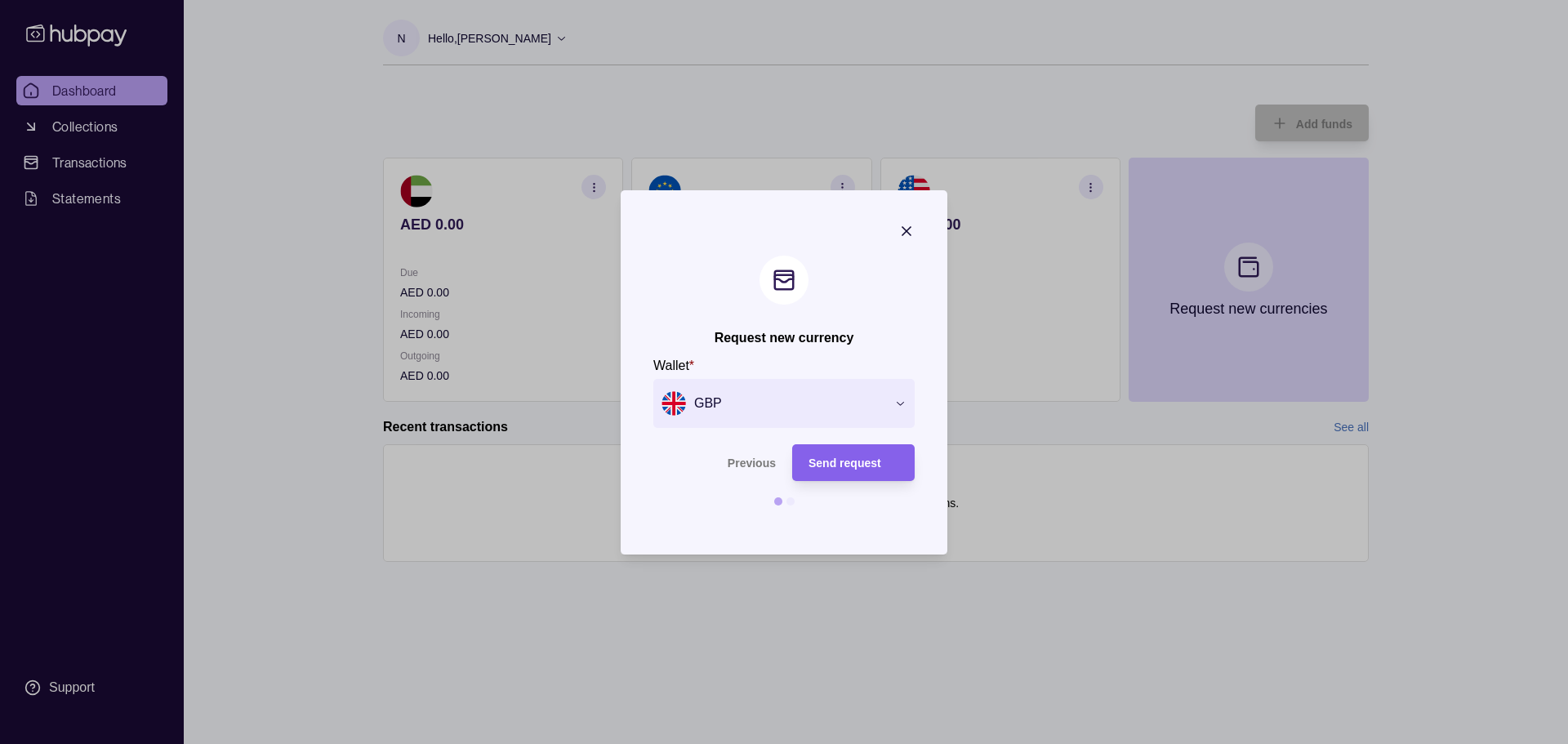
click at [836, 470] on div "Send request" at bounding box center [853, 462] width 90 height 19
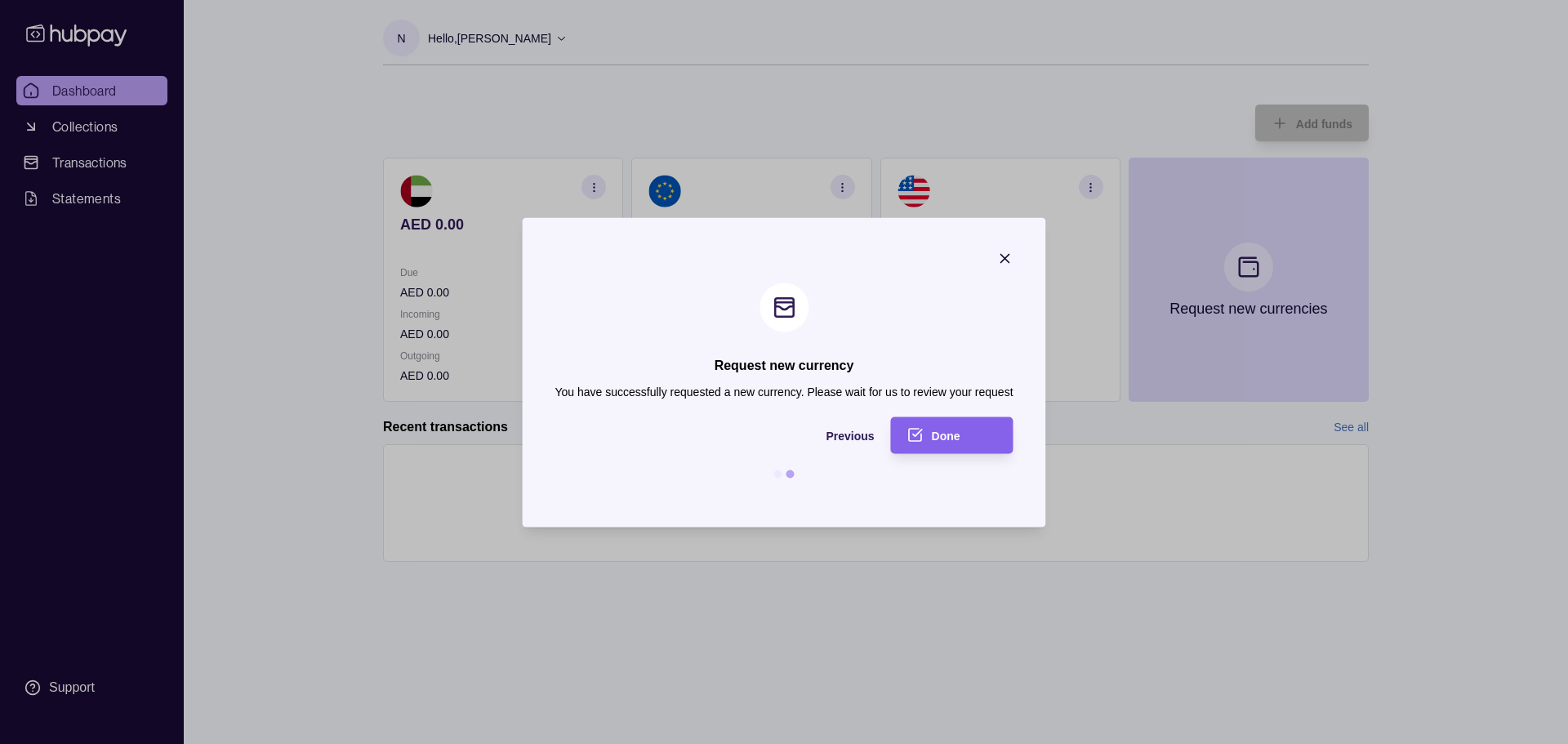
click at [932, 421] on div "Done" at bounding box center [940, 435] width 114 height 37
